Goal: Task Accomplishment & Management: Use online tool/utility

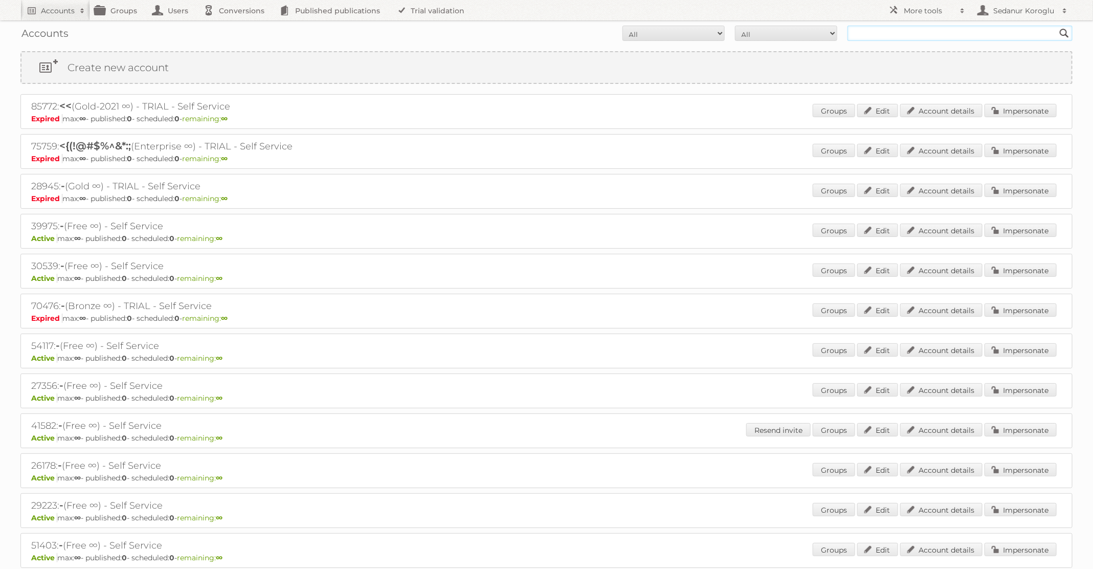
click at [872, 35] on input "text" at bounding box center [960, 33] width 225 height 15
type input "Albert Heijn NL"
click at [1057, 26] on input "Search" at bounding box center [1064, 33] width 15 height 15
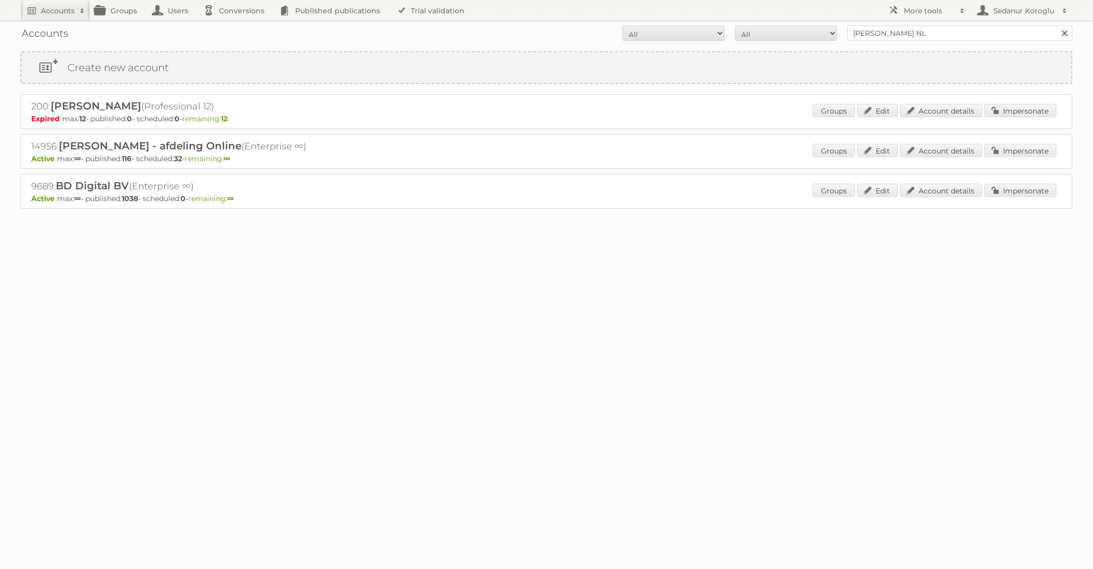
click at [957, 33] on input "[PERSON_NAME] NL" at bounding box center [960, 33] width 225 height 15
click at [1009, 146] on link "Impersonate" at bounding box center [1021, 150] width 72 height 13
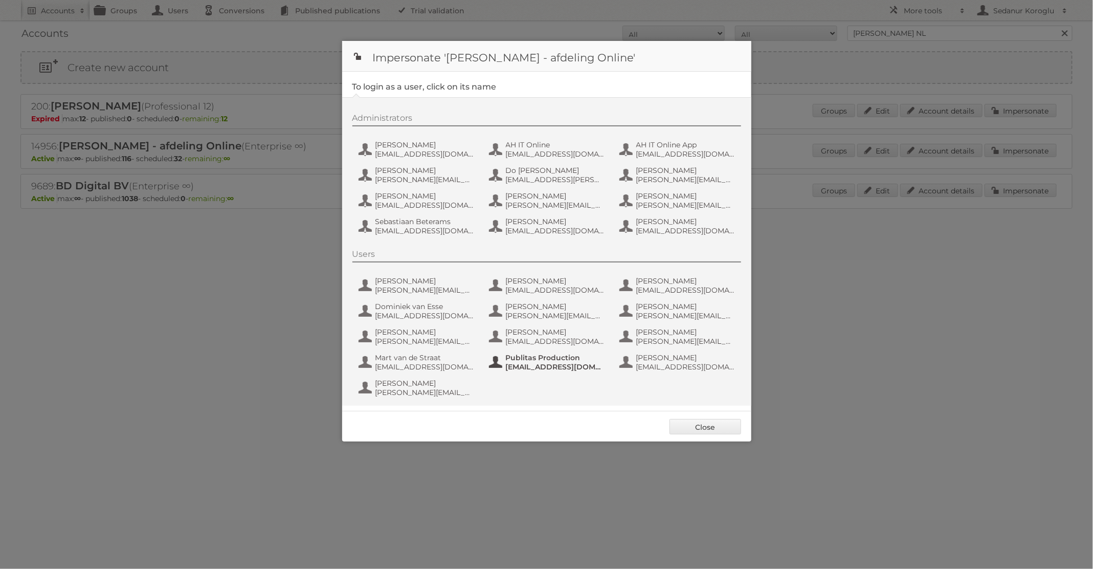
click at [541, 367] on span "[EMAIL_ADDRESS][DOMAIN_NAME]" at bounding box center [555, 366] width 99 height 9
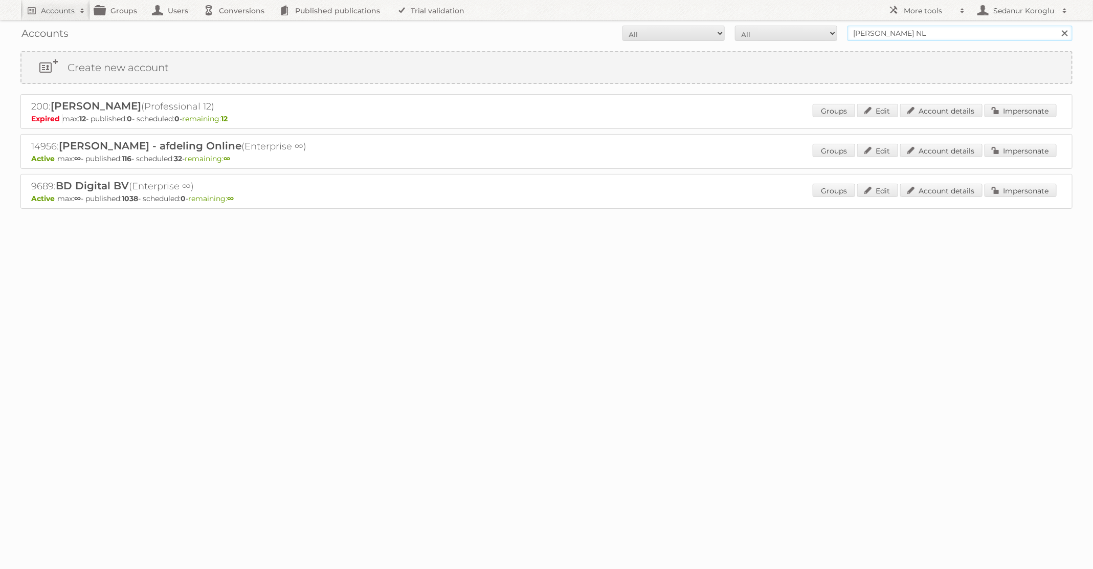
drag, startPoint x: 927, startPoint y: 33, endPoint x: 787, endPoint y: 31, distance: 139.7
click at [787, 31] on form "All Active Expired Pending All Paid Trials Self service Albert Heijn NL Search" at bounding box center [546, 33] width 1052 height 15
type input "Kruidvat"
click at [1057, 26] on input "Search" at bounding box center [1064, 33] width 15 height 15
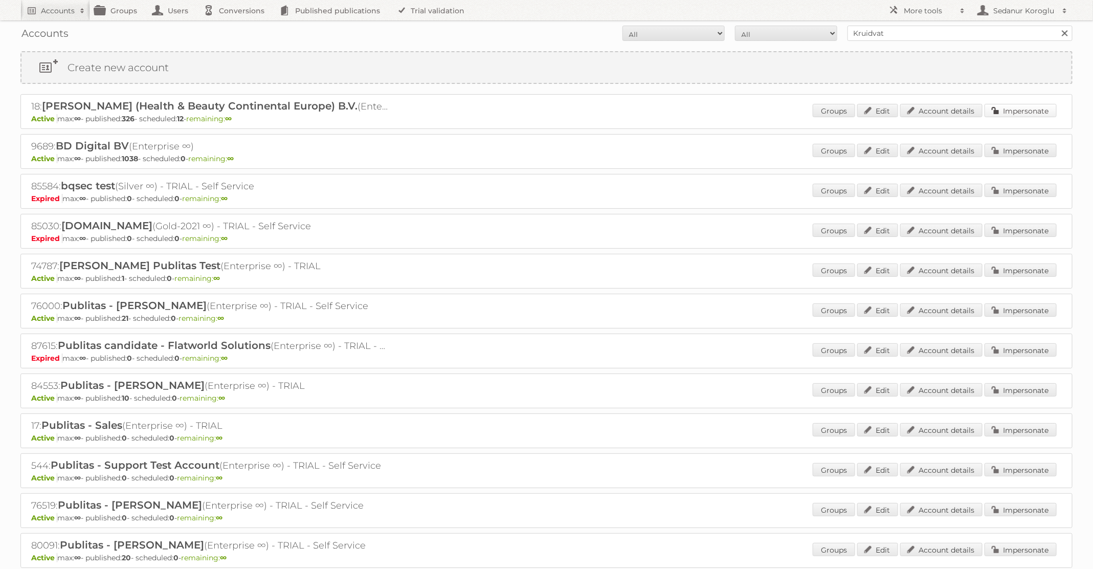
click at [1005, 111] on link "Impersonate" at bounding box center [1021, 110] width 72 height 13
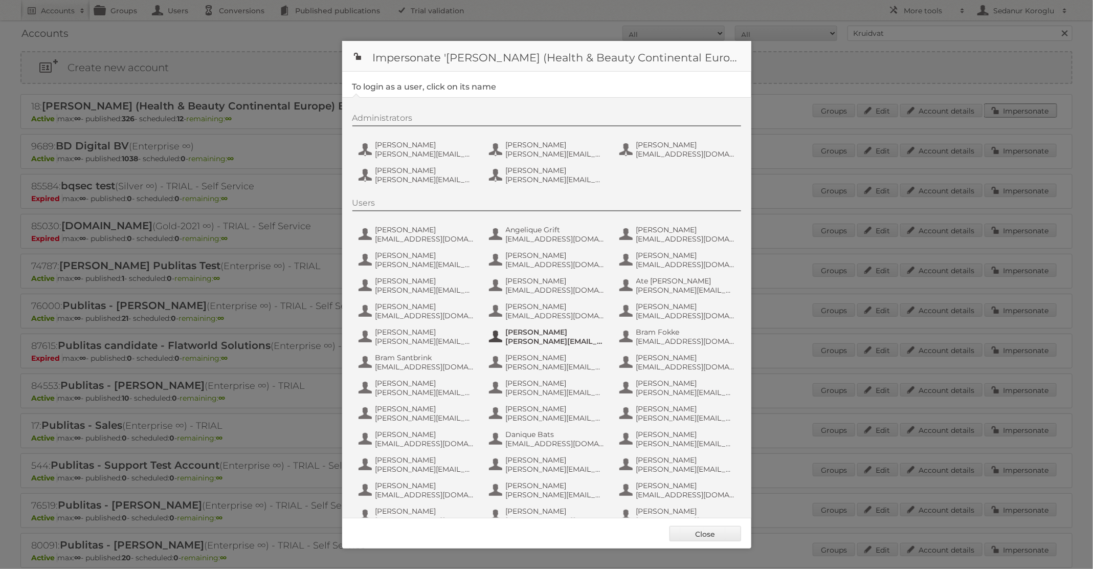
scroll to position [481, 0]
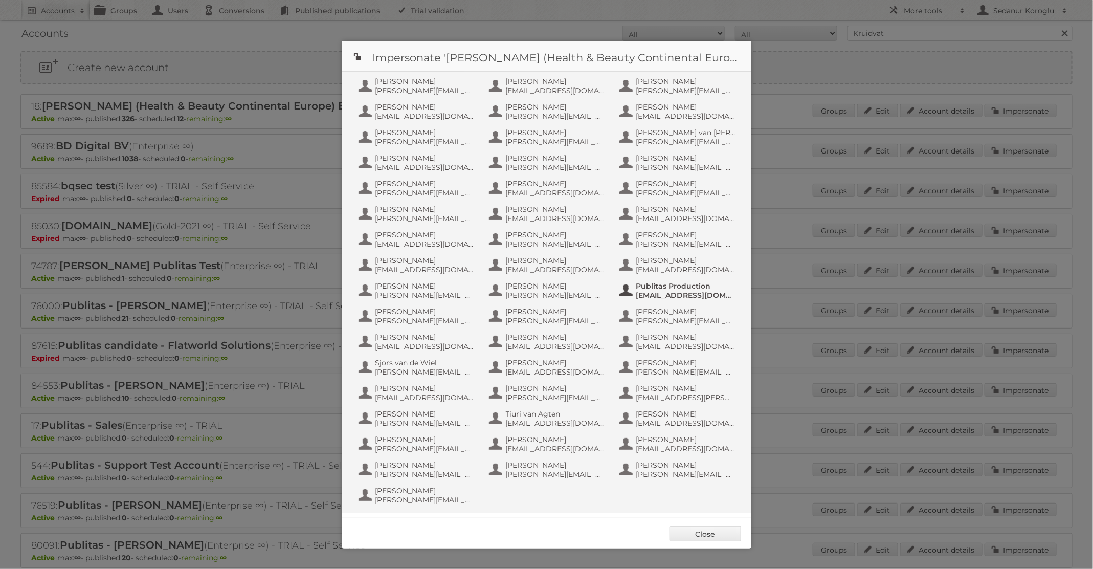
click at [676, 285] on span "Publitas Production" at bounding box center [685, 285] width 99 height 9
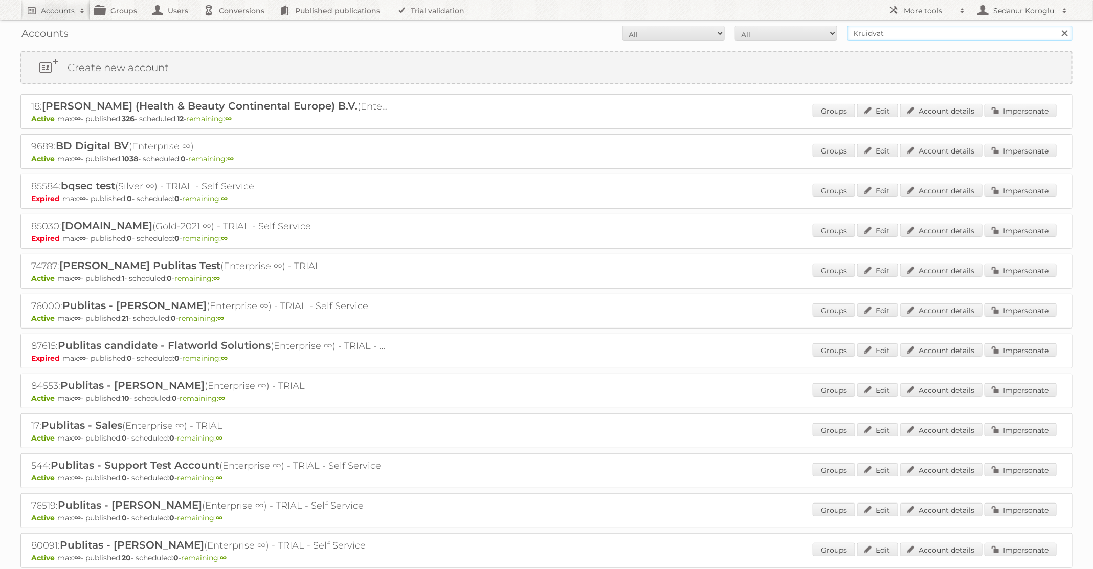
drag, startPoint x: 903, startPoint y: 34, endPoint x: 765, endPoint y: 34, distance: 138.1
click at [765, 34] on form "All Active Expired Pending All Paid Trials Self service Kruidvat Search" at bounding box center [546, 33] width 1052 height 15
type input "BILLA"
click at [1057, 26] on input "Search" at bounding box center [1064, 33] width 15 height 15
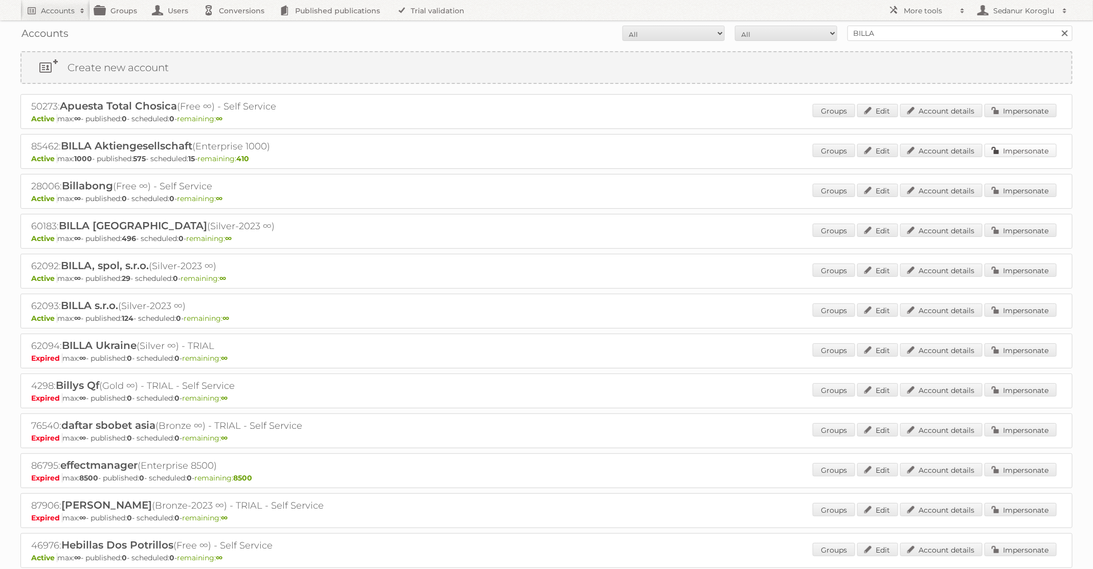
click at [1022, 150] on link "Impersonate" at bounding box center [1021, 150] width 72 height 13
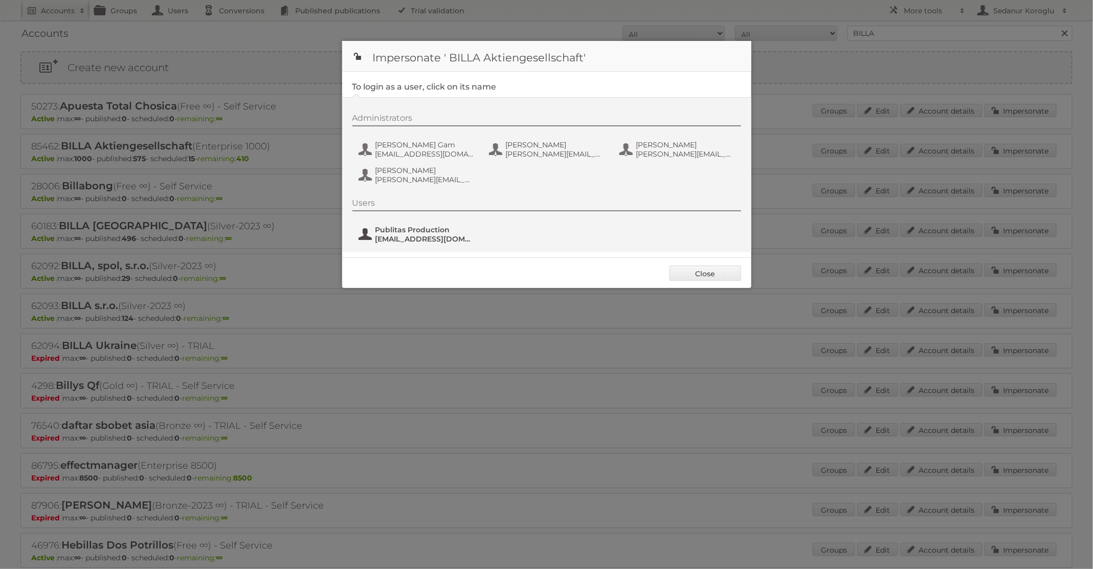
click at [422, 239] on span "fs+billaAG@publitas.com" at bounding box center [425, 238] width 99 height 9
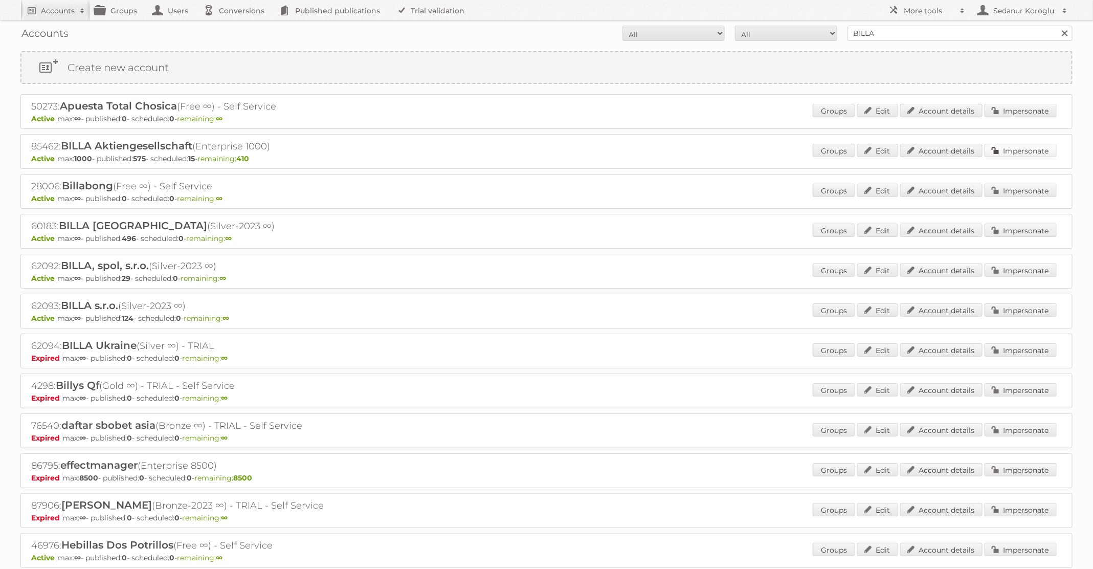
click at [1023, 148] on link "Impersonate" at bounding box center [1021, 150] width 72 height 13
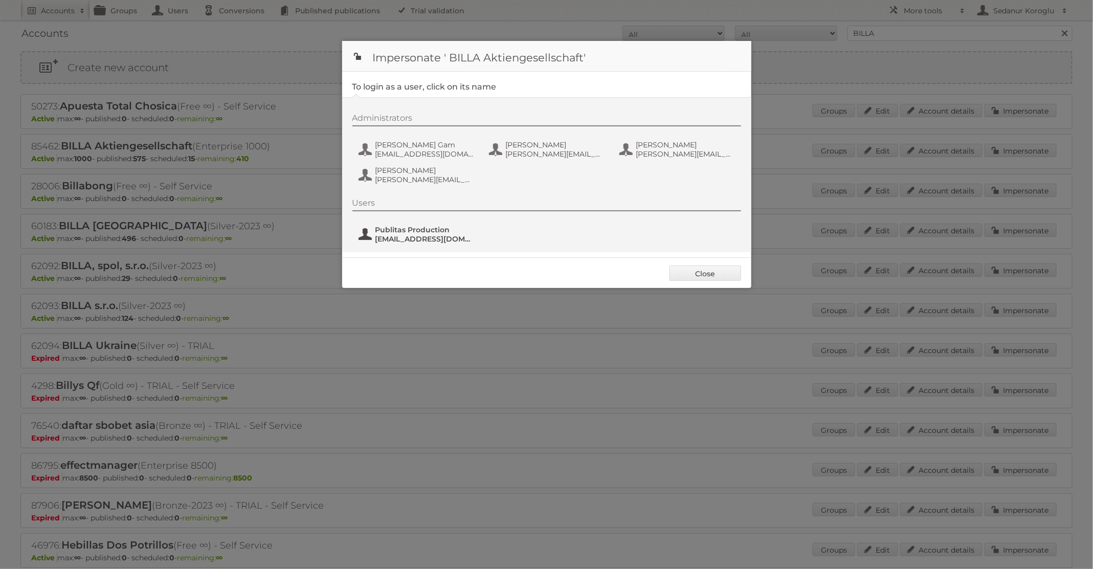
click at [422, 231] on span "Publitas Production" at bounding box center [425, 229] width 99 height 9
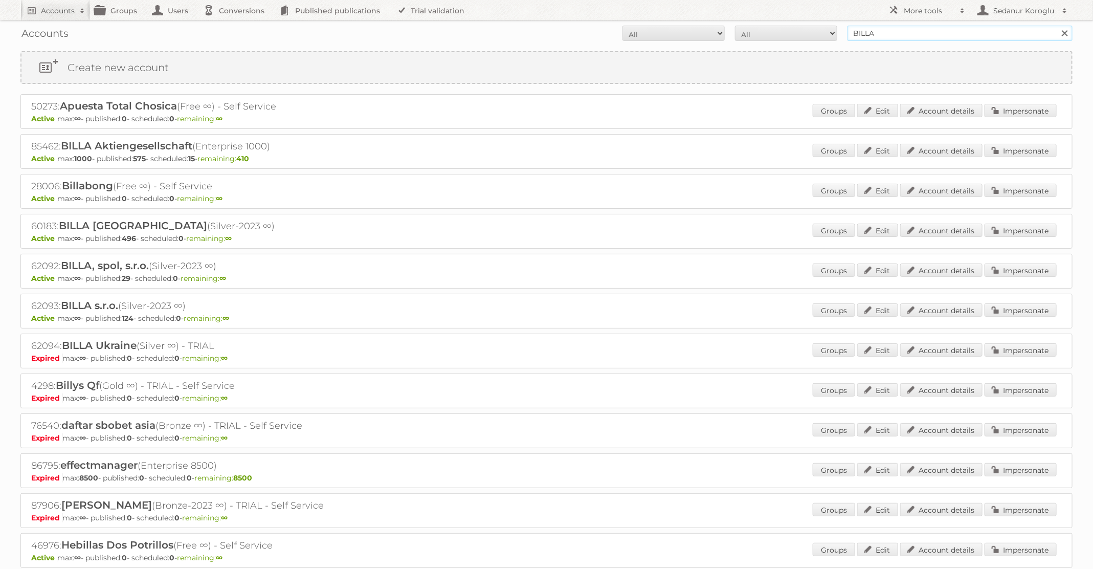
drag, startPoint x: 873, startPoint y: 34, endPoint x: 777, endPoint y: 33, distance: 96.2
click at [778, 34] on form "All Active Expired Pending All Paid Trials Self service BILLA Search" at bounding box center [546, 33] width 1052 height 15
type input "Albert Heijn BE"
click at [1057, 26] on input "Search" at bounding box center [1064, 33] width 15 height 15
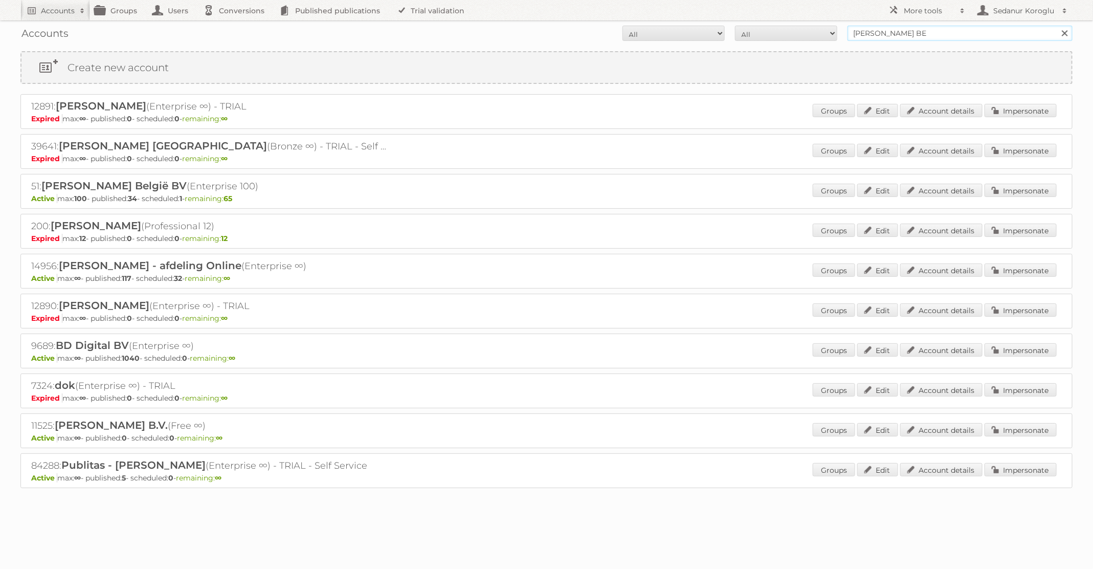
click at [954, 35] on input "[PERSON_NAME] BE" at bounding box center [960, 33] width 225 height 15
type input "[PERSON_NAME] NL"
click at [1057, 26] on input "Search" at bounding box center [1064, 33] width 15 height 15
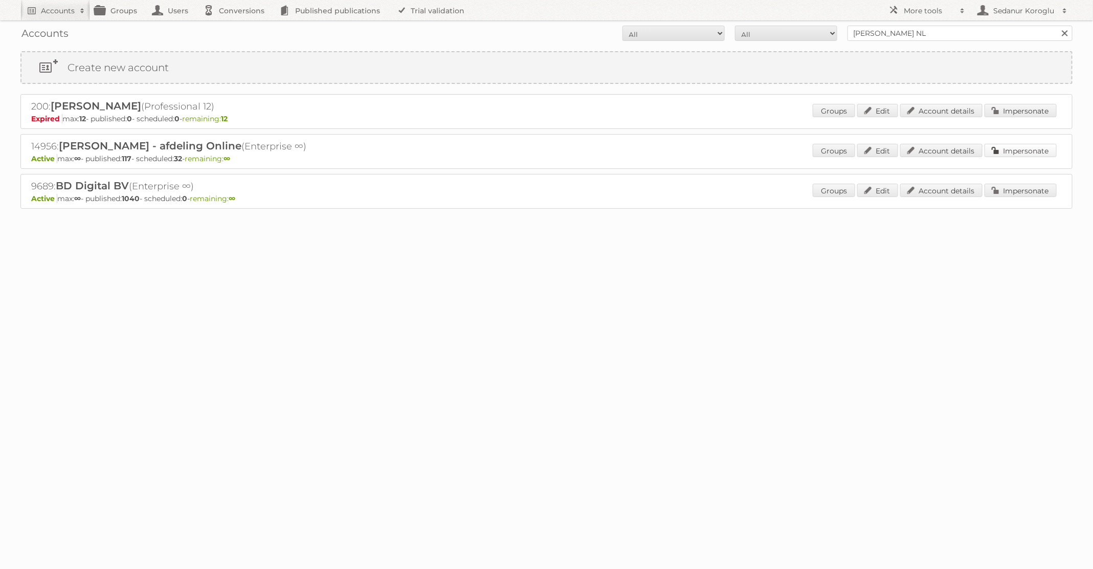
click at [1000, 144] on link "Impersonate" at bounding box center [1021, 150] width 72 height 13
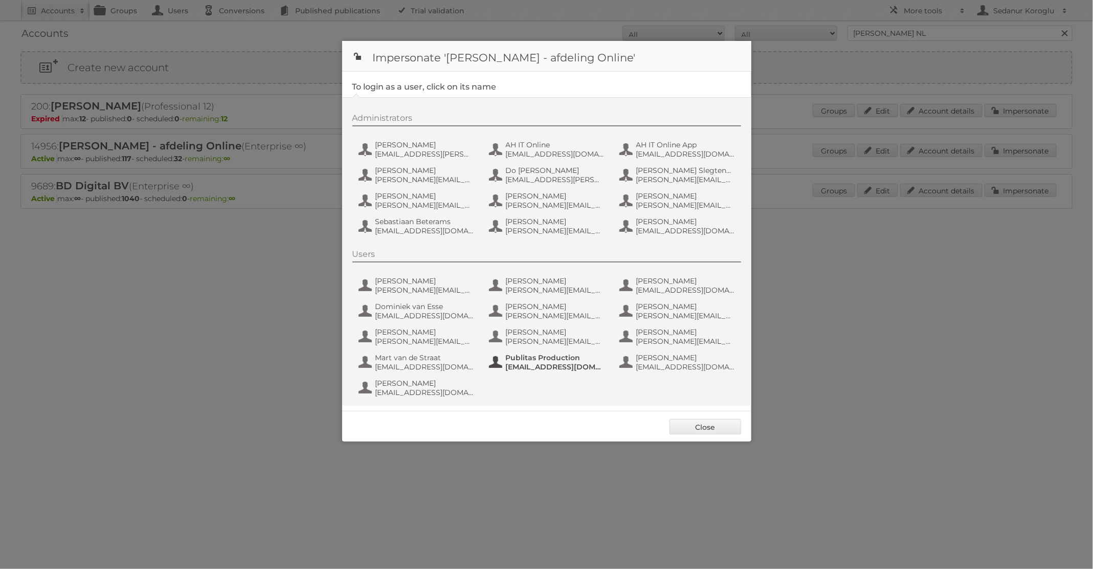
click at [551, 358] on span "Publitas Production" at bounding box center [555, 357] width 99 height 9
